Goal: Transaction & Acquisition: Purchase product/service

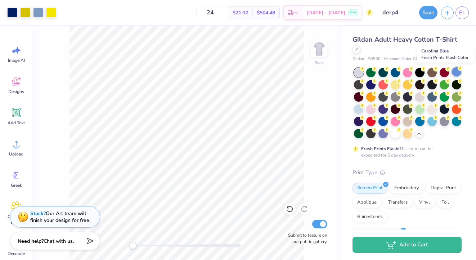
click at [455, 72] on div at bounding box center [456, 71] width 9 height 9
click at [358, 109] on div at bounding box center [358, 108] width 9 height 9
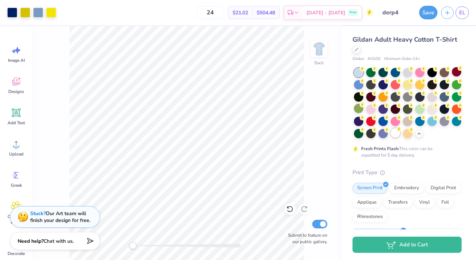
click at [393, 134] on div at bounding box center [394, 132] width 9 height 9
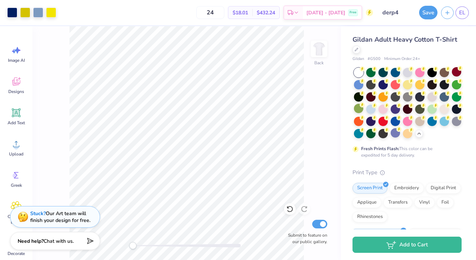
drag, startPoint x: 225, startPoint y: 14, endPoint x: 197, endPoint y: 13, distance: 27.7
click at [197, 13] on div "24 $18.01 Per Item $432.24 Total Est. Delivery Oct 10 - 13 Free" at bounding box center [216, 12] width 313 height 25
type input "40"
click at [186, 21] on div "40 $15.00 Per Item $600.00 Total Est. Delivery Oct 10 - 13 Free" at bounding box center [216, 12] width 313 height 25
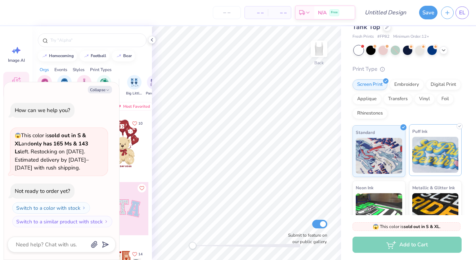
scroll to position [26, 0]
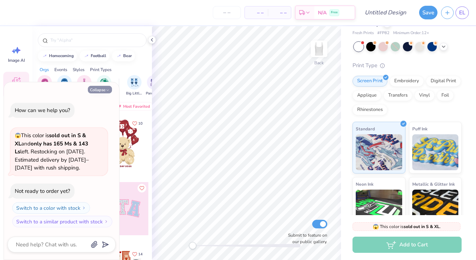
click at [103, 89] on button "Collapse" at bounding box center [100, 90] width 24 height 8
type textarea "x"
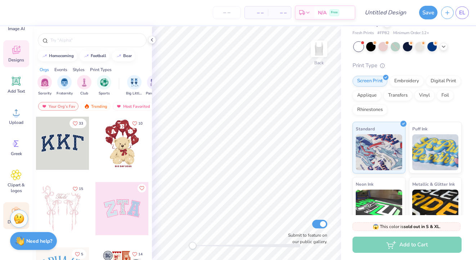
scroll to position [23, 0]
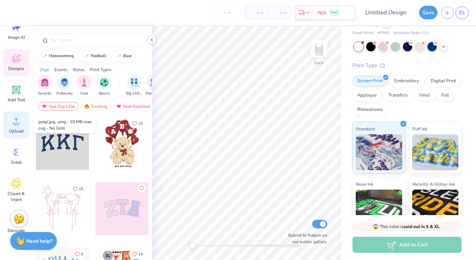
click at [18, 126] on icon at bounding box center [16, 121] width 11 height 11
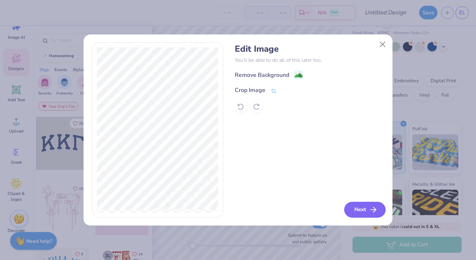
click at [370, 206] on icon "button" at bounding box center [373, 210] width 9 height 9
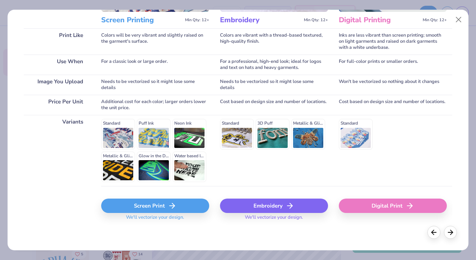
scroll to position [98, 0]
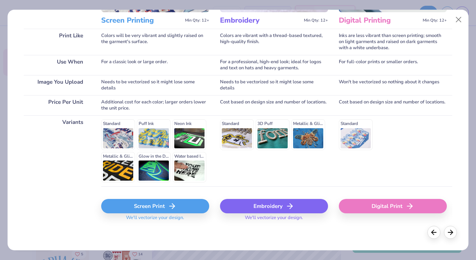
click at [380, 202] on div "Digital Print" at bounding box center [393, 206] width 108 height 14
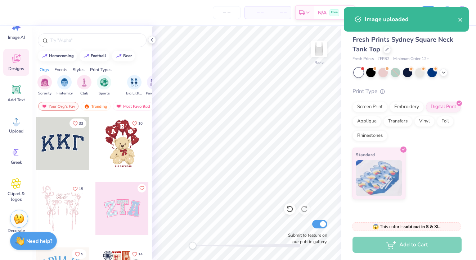
scroll to position [0, 0]
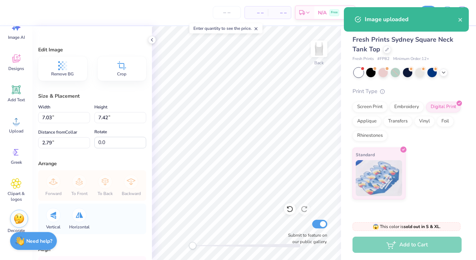
click at [78, 72] on div "Remove BG" at bounding box center [62, 68] width 49 height 24
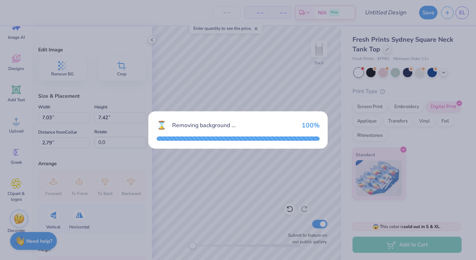
type input "6.62"
type input "7.32"
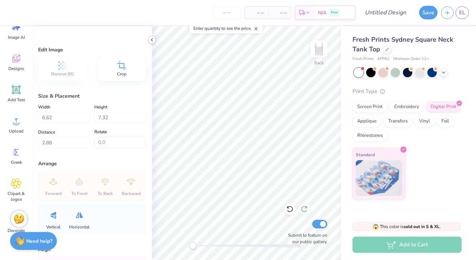
click at [151, 39] on icon at bounding box center [152, 40] width 6 height 6
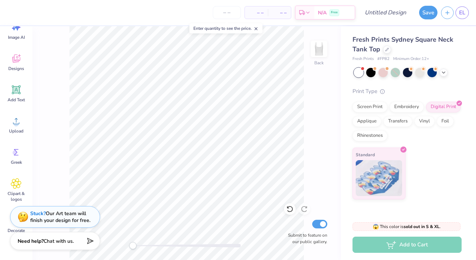
type input "0.50"
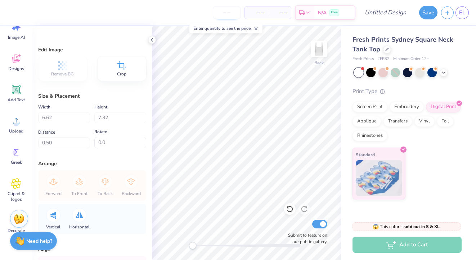
click at [237, 15] on input "number" at bounding box center [227, 12] width 28 height 13
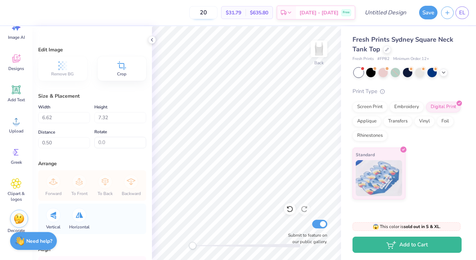
click at [217, 13] on input "20" at bounding box center [203, 12] width 28 height 13
type input "24"
click at [19, 67] on span "Designs" at bounding box center [16, 69] width 16 height 6
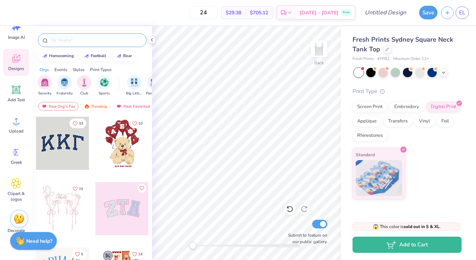
click at [88, 38] on input "text" at bounding box center [96, 40] width 92 height 7
